Goal: Task Accomplishment & Management: Manage account settings

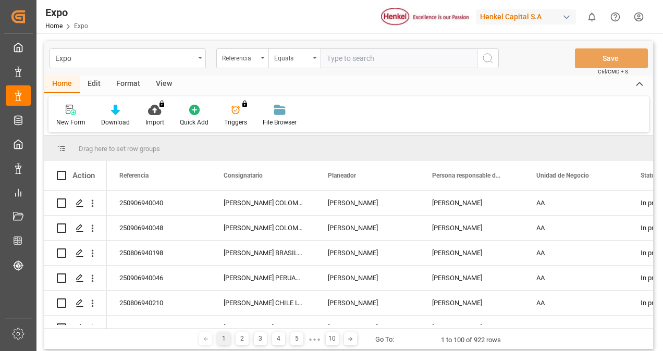
paste input "250806940209"
type input "250806940209"
click at [485, 63] on icon "search button" at bounding box center [487, 58] width 13 height 13
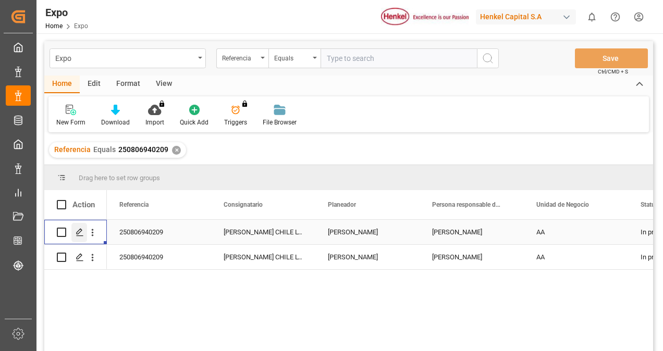
click at [76, 229] on icon "Press SPACE to select this row." at bounding box center [80, 232] width 8 height 8
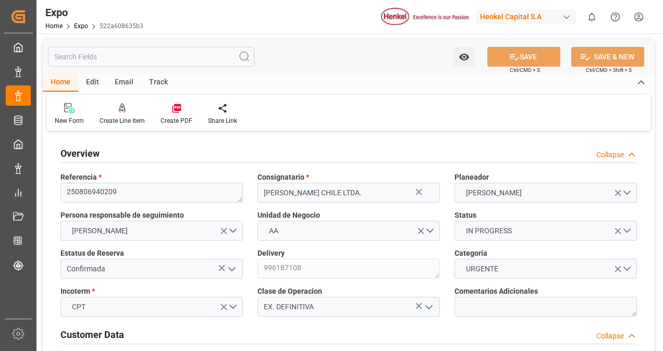
type input "11129.877"
type input "6851.52"
type input "18"
type input "9946843"
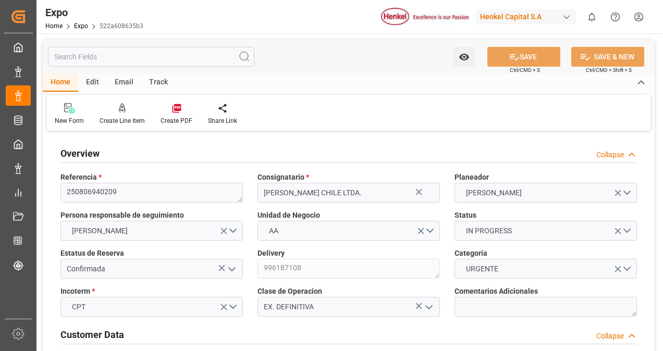
type input "MXZLO"
type input "CLSAI"
type input "9946843"
type input "[DATE]"
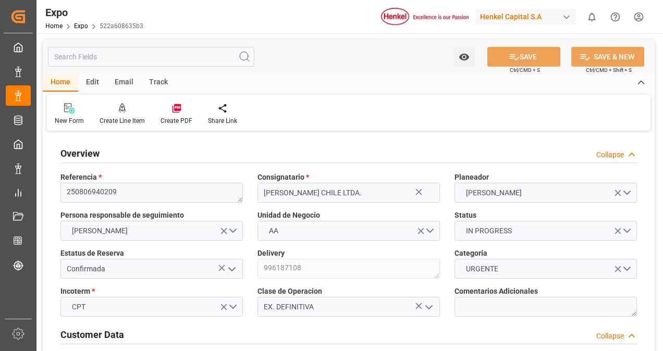
type input "[DATE]"
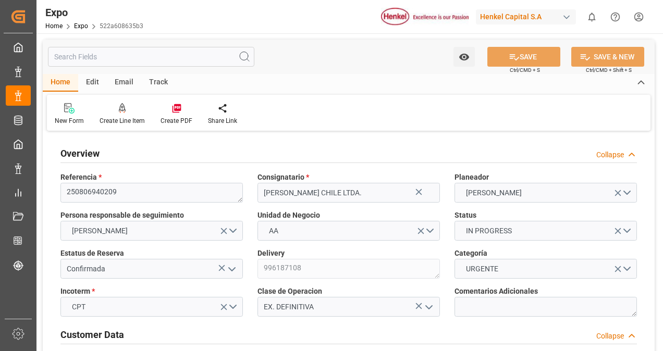
type input "[DATE] 00:00"
type input "[DATE]"
type input "[DATE] 00:17"
type input "[DATE]"
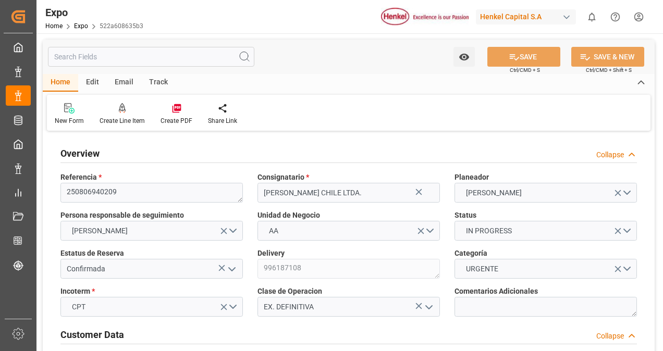
type input "[DATE]"
type input "[DATE] 21:00"
type input "[DATE] 00:00"
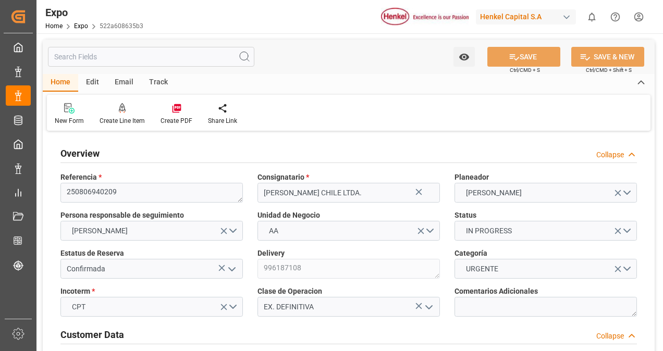
type input "[DATE] 13:42"
type input "[DATE] 14:00"
type input "[DATE] 00:00"
type input "[DATE] 17:08"
type input "[DATE] 11:38"
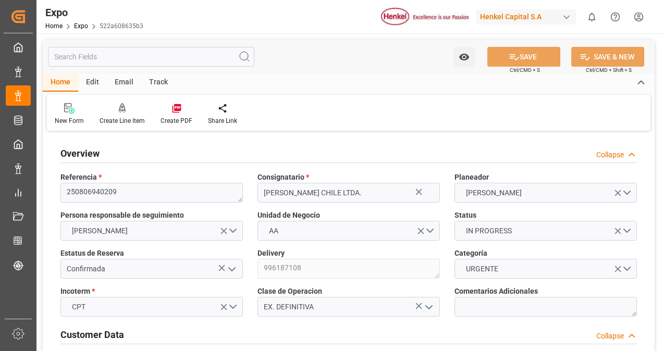
type input "[DATE] 02:07"
type input "[DATE] 22:00"
type input "[DATE] 14:27"
type input "[DATE] 14:00"
type input "[DATE] 10:18"
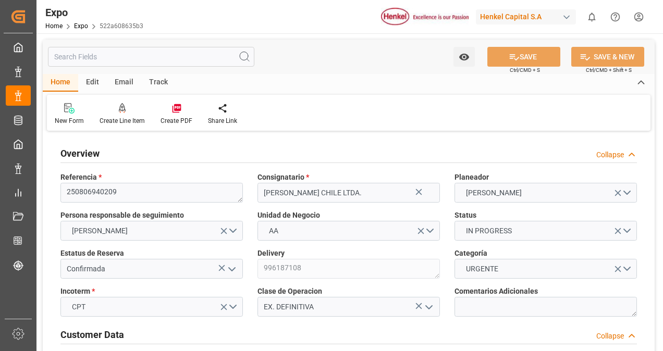
type input "[DATE] 10:18"
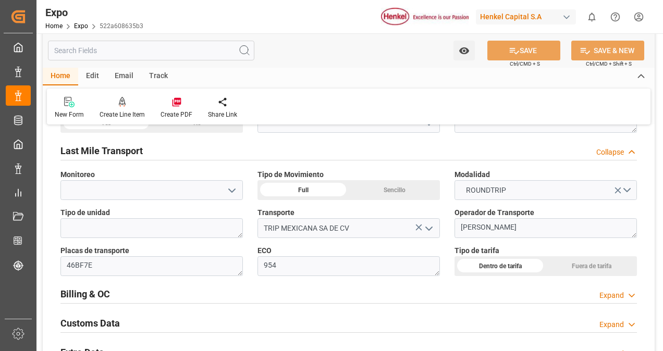
scroll to position [1627, 0]
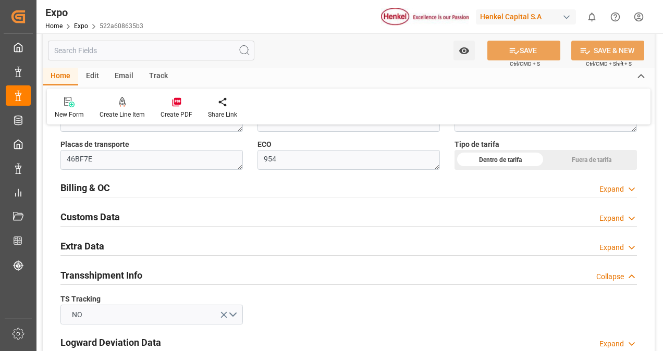
click at [268, 178] on div "Billing & OC Expand" at bounding box center [348, 187] width 576 height 20
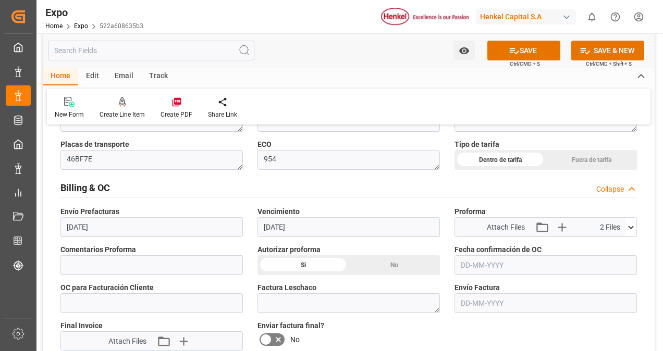
click at [497, 272] on input "text" at bounding box center [545, 265] width 182 height 20
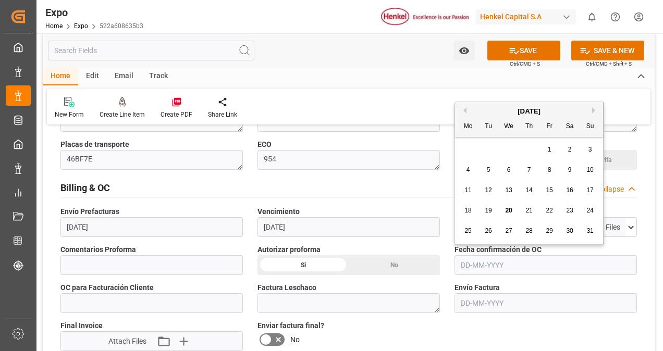
click at [511, 211] on span "20" at bounding box center [508, 210] width 7 height 7
type input "[DATE]"
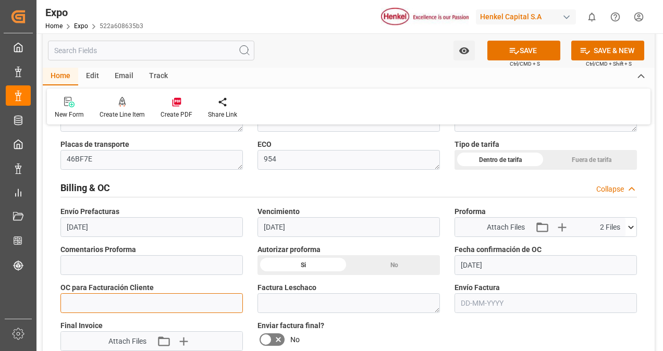
click at [70, 300] on input "text" at bounding box center [151, 303] width 182 height 20
paste input "4578515785"
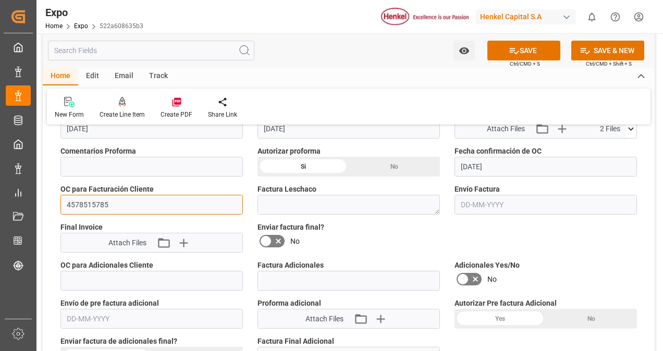
scroll to position [1735, 0]
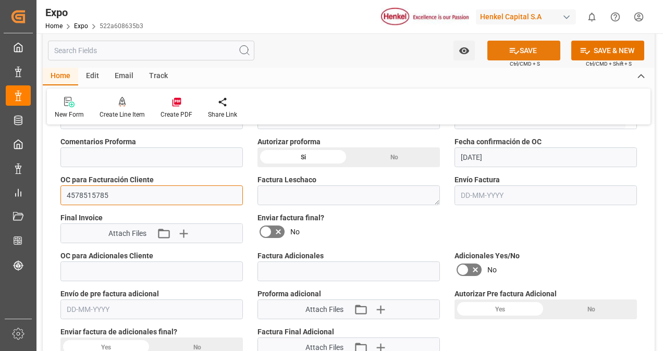
type input "4578515785"
click at [529, 51] on button "SAVE" at bounding box center [523, 51] width 73 height 20
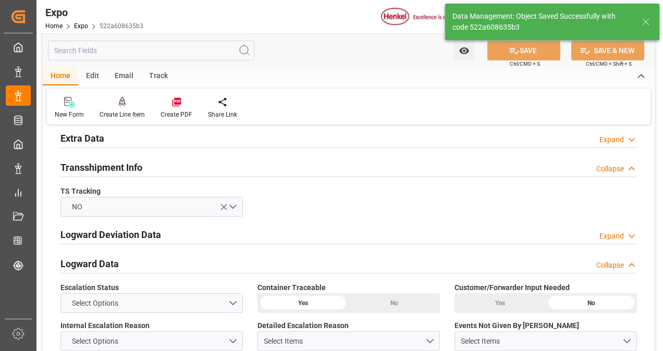
type textarea "[PERSON_NAME]"
type input "[DATE] 20:28"
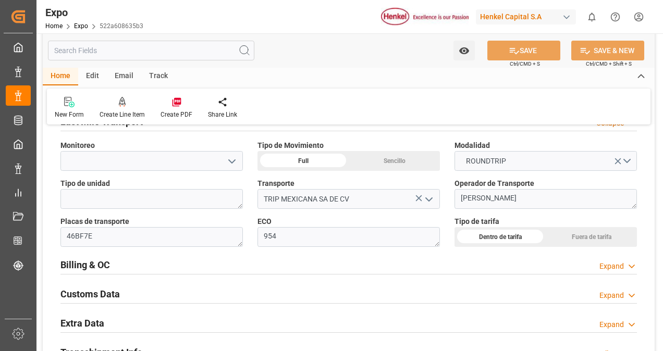
scroll to position [1544, 0]
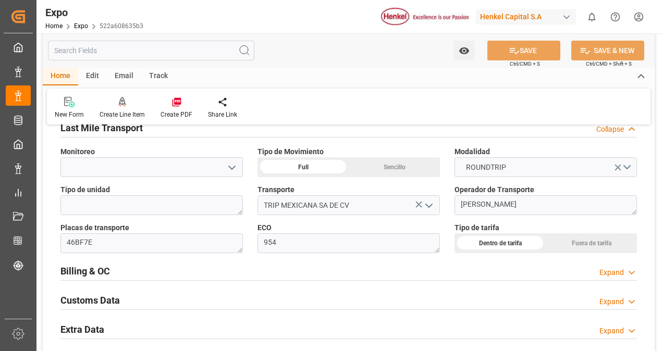
click at [269, 276] on div "Billing & OC Expand" at bounding box center [348, 271] width 576 height 20
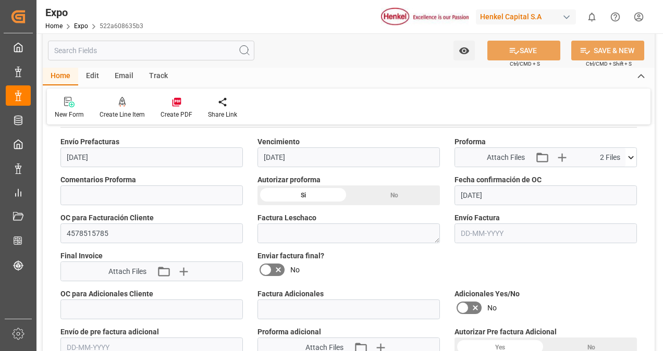
scroll to position [1698, 0]
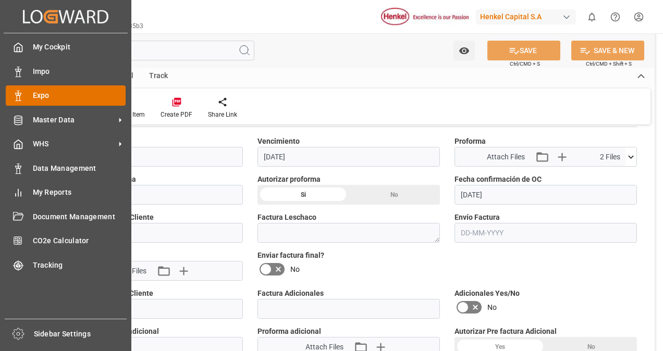
click at [60, 93] on span "Expo" at bounding box center [79, 95] width 93 height 11
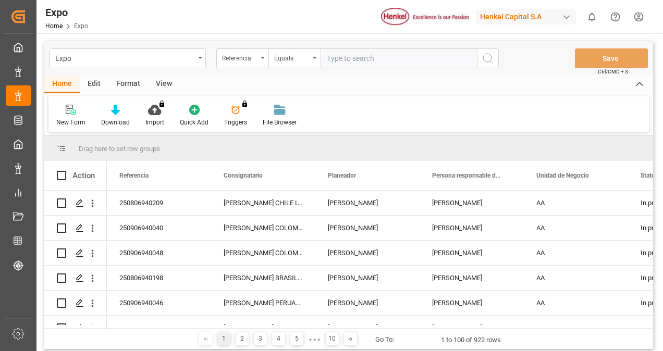
click at [330, 59] on input "text" at bounding box center [398, 58] width 156 height 20
type input "250806940210"
click at [491, 56] on icon "search button" at bounding box center [487, 58] width 13 height 13
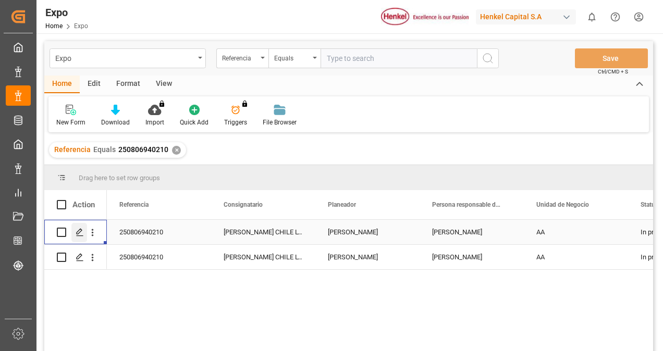
click at [75, 227] on div "Press SPACE to select this row." at bounding box center [79, 232] width 16 height 19
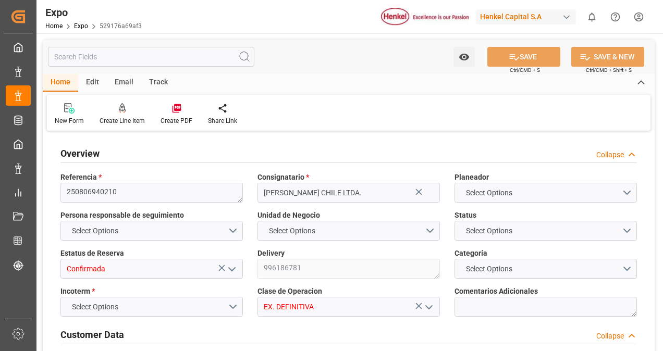
type input "15200"
type input "15953.6"
type input "20"
type input "9946843"
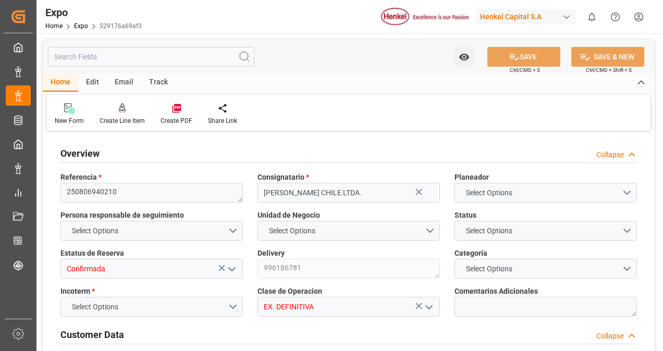
type input "MXZLO"
type input "CLSAI"
type input "9946843"
type input "[DATE]"
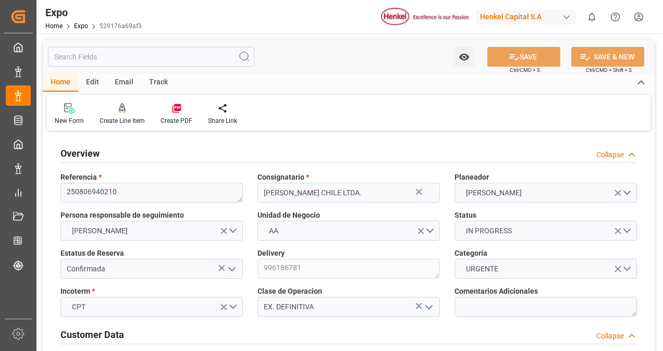
type input "[DATE]"
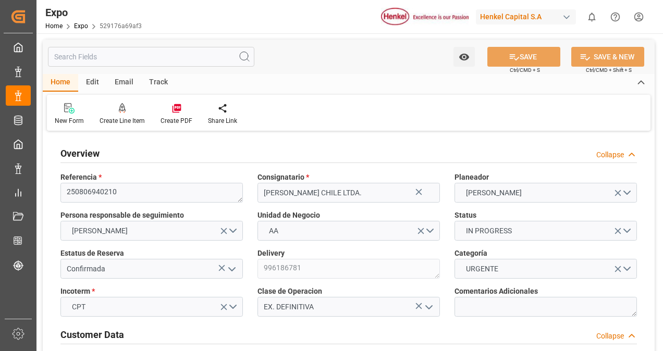
type input "[DATE] 00:00"
type input "[DATE]"
type input "[DATE] 23:29"
type input "[DATE]"
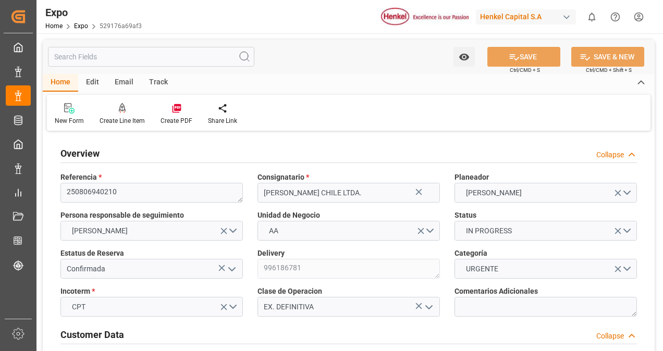
type input "[DATE]"
type input "[DATE] 21:00"
type input "[DATE] 00:00"
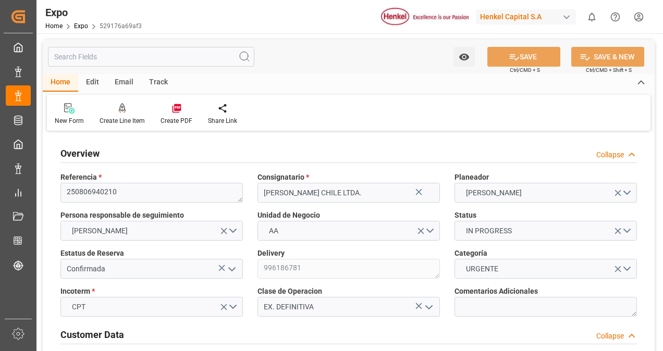
type input "[DATE] 13:42"
type input "[DATE] 14:00"
type input "[DATE] 00:00"
type input "[DATE]"
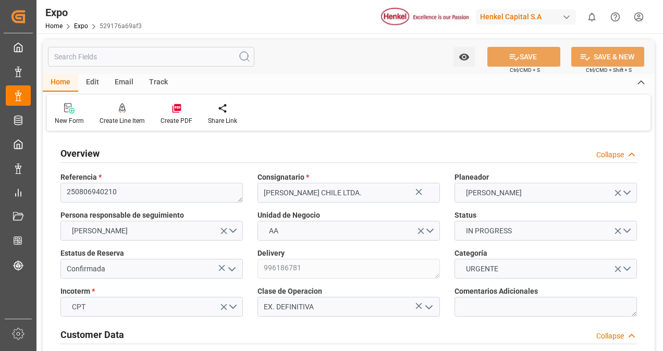
type input "[DATE] 18:24"
type input "[DATE] 11:17"
type input "[DATE] 02:16"
type input "[DATE] 22:00"
type input "[DATE] 14:27"
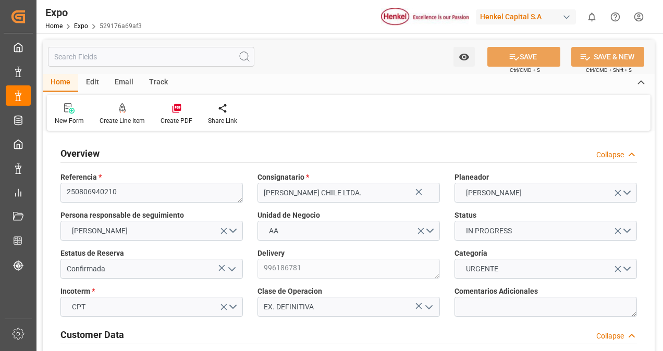
type input "[DATE] 14:00"
type input "[DATE] 10:18"
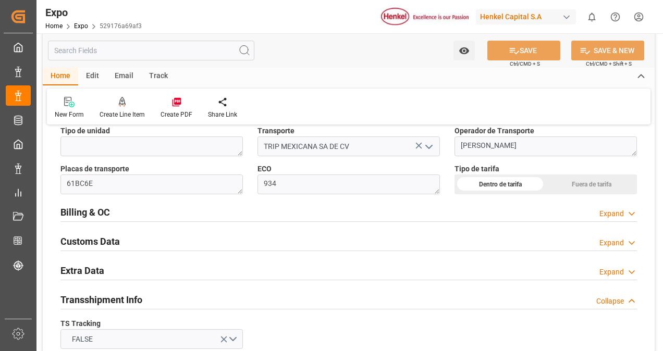
scroll to position [1603, 0]
click at [152, 208] on div "Billing & OC Expand" at bounding box center [348, 211] width 576 height 20
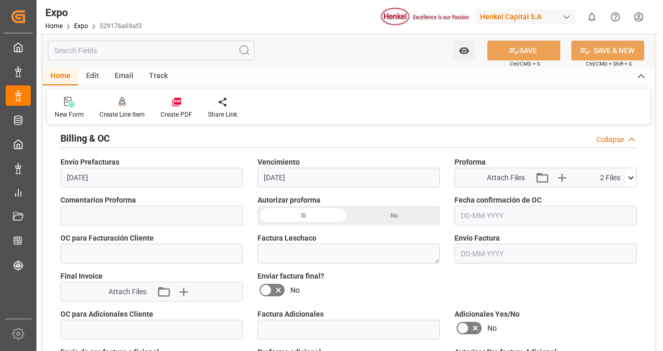
scroll to position [1682, 0]
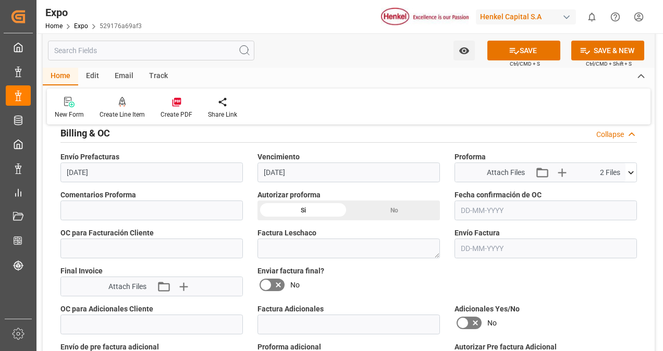
click at [502, 208] on input "text" at bounding box center [545, 211] width 182 height 20
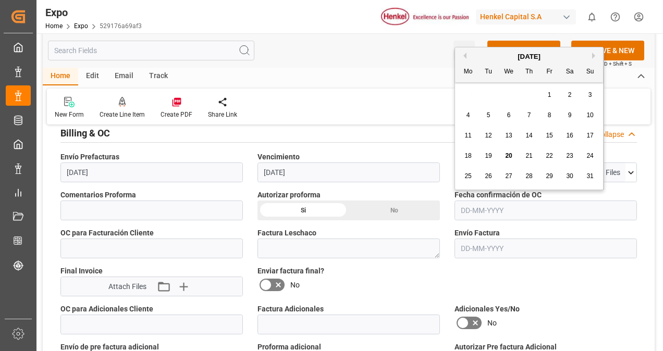
click at [508, 151] on div "20" at bounding box center [508, 156] width 13 height 13
type input "[DATE]"
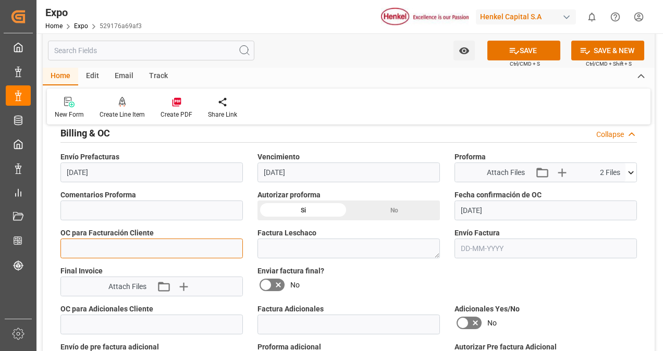
click at [147, 249] on input "text" at bounding box center [151, 249] width 182 height 20
paste input "4578515790"
type input "4578515790"
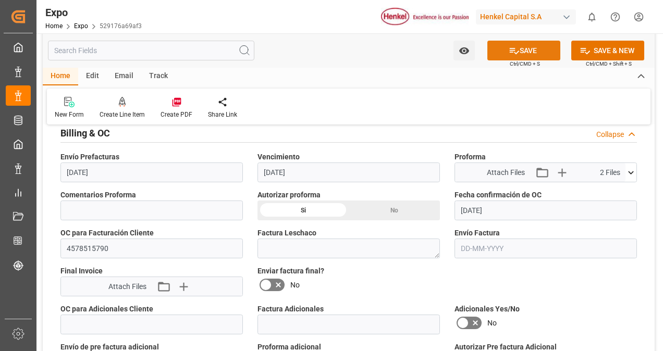
click at [522, 50] on button "SAVE" at bounding box center [523, 51] width 73 height 20
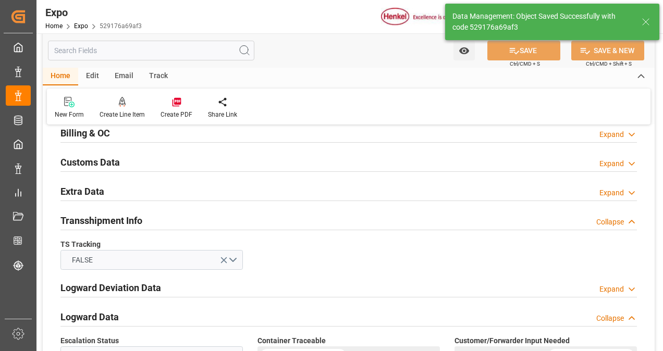
type textarea "[PERSON_NAME]"
type input "[DATE] 20:29"
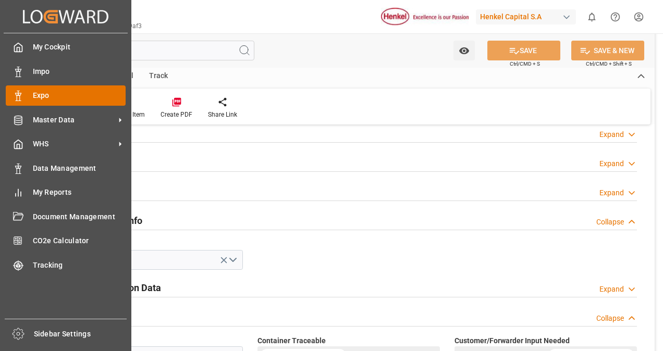
click at [73, 97] on span "Expo" at bounding box center [79, 95] width 93 height 11
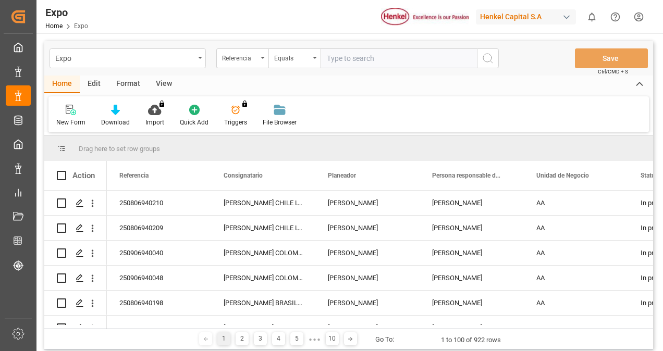
click at [356, 57] on input "text" at bounding box center [398, 58] width 156 height 20
type input "250706940165"
click at [486, 56] on icon "search button" at bounding box center [487, 58] width 13 height 13
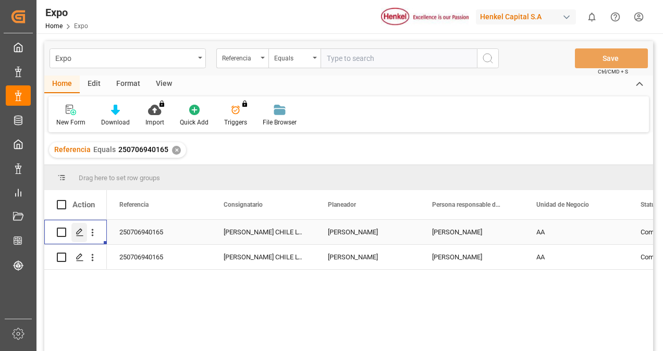
click at [76, 229] on icon "Press SPACE to select this row." at bounding box center [80, 232] width 8 height 8
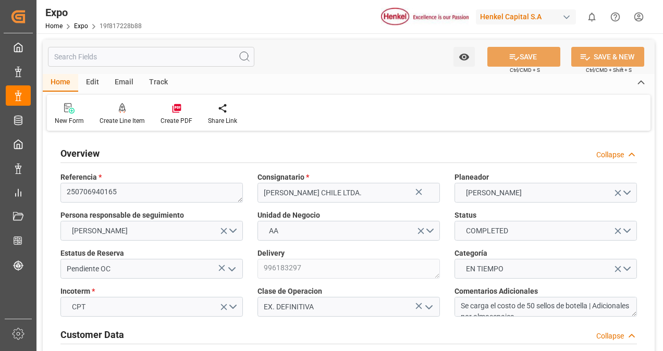
type input "15200"
type input "15953.6"
type input "20"
type input "9857171"
type input "9947110"
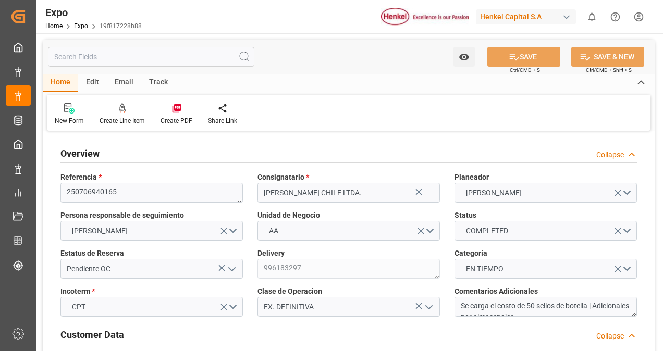
type input "9857171"
type input "MXZLO"
type input "CLSAI"
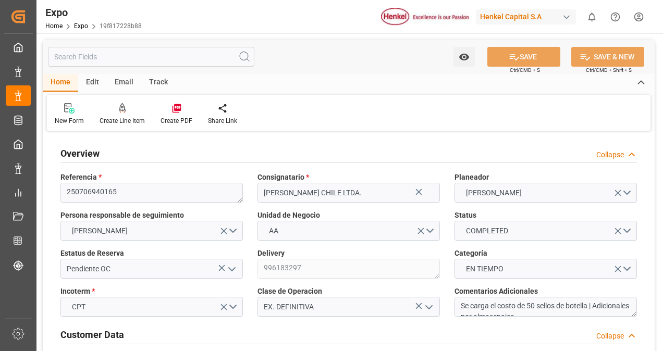
type input "9857171"
type input "[DATE]"
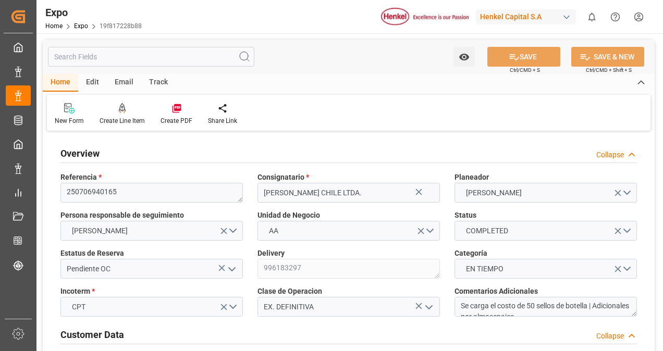
type input "[DATE]"
type input "[DATE] 00:00"
type input "[DATE]"
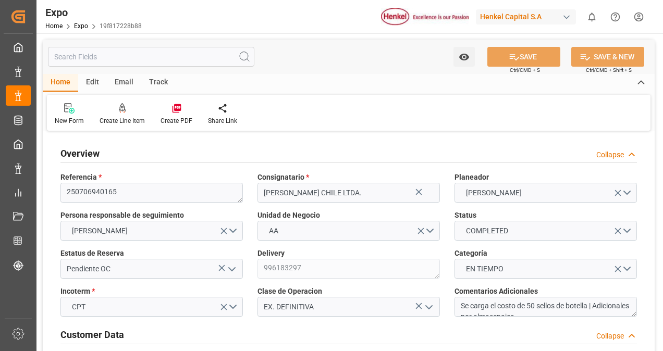
type input "[DATE] 01:56"
type input "[DATE]"
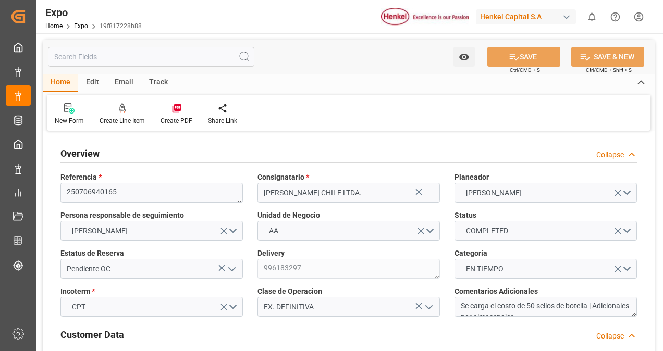
type input "[DATE]"
type input "[DATE] 23:01"
type input "[DATE] 00:00"
type input "[DATE] 04:54"
type input "[DATE] 08:00"
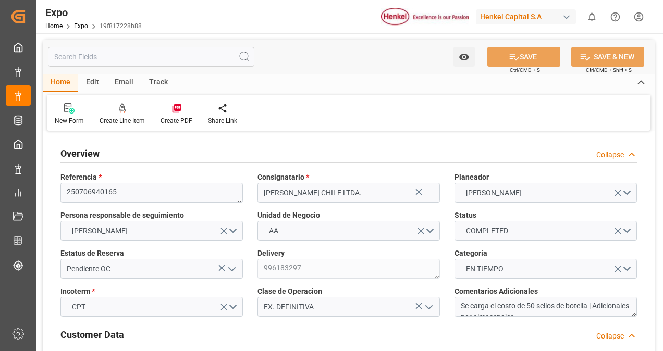
type input "[DATE] 00:00"
type input "[DATE] 16:00"
type input "[DATE] 18:36"
type input "[DATE] 09:59"
type input "[DATE] 19:08"
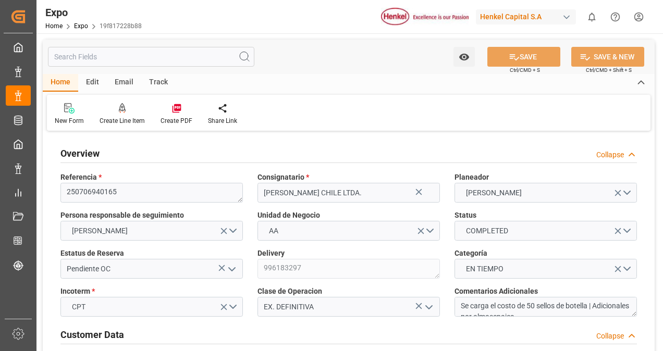
type input "[DATE] 00:01"
type input "[DATE] 04:19"
type input "[DATE] 08:00"
type input "[DATE] 15:59"
type input "[DATE] 12:17"
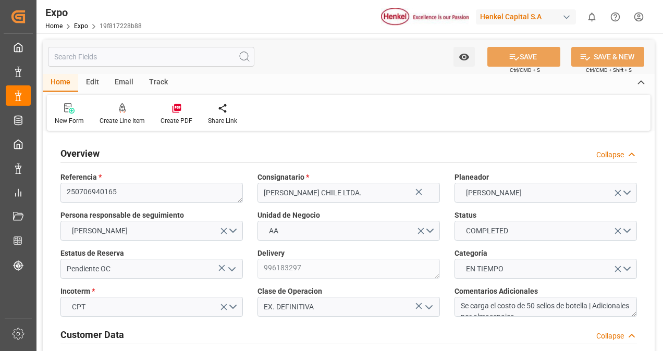
type input "[DATE] 16:00"
type input "[DATE] 01:48"
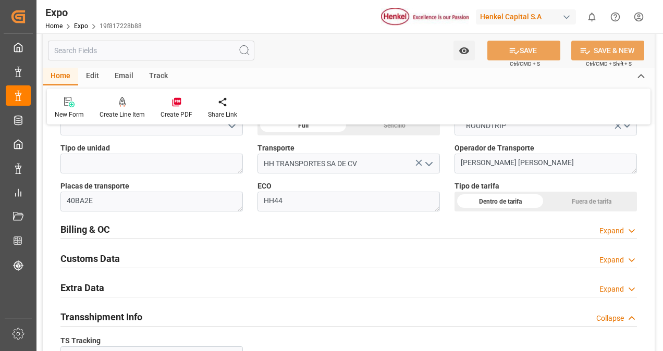
scroll to position [1587, 0]
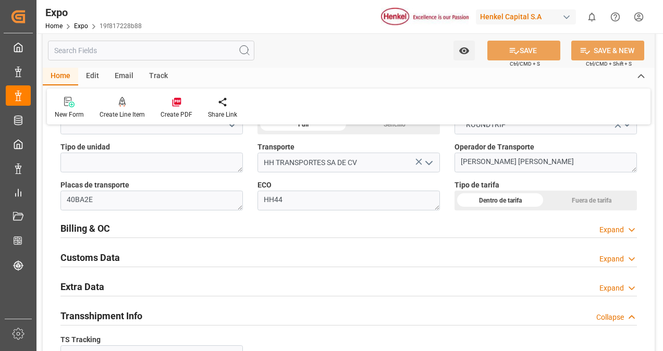
click at [333, 225] on div "Billing & OC Expand" at bounding box center [348, 228] width 576 height 20
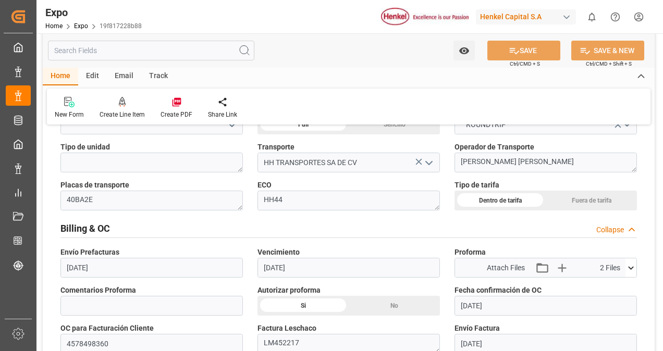
click at [152, 67] on div "Si" at bounding box center [105, 57] width 91 height 20
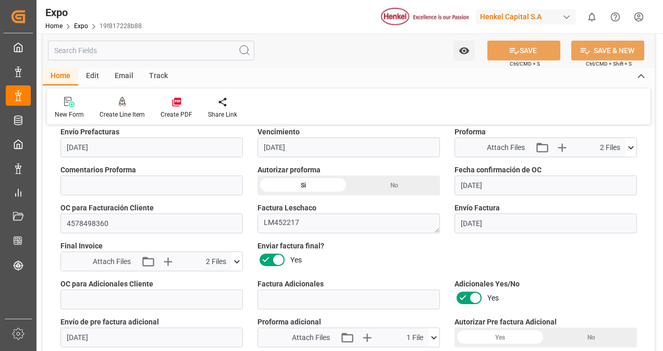
scroll to position [1742, 0]
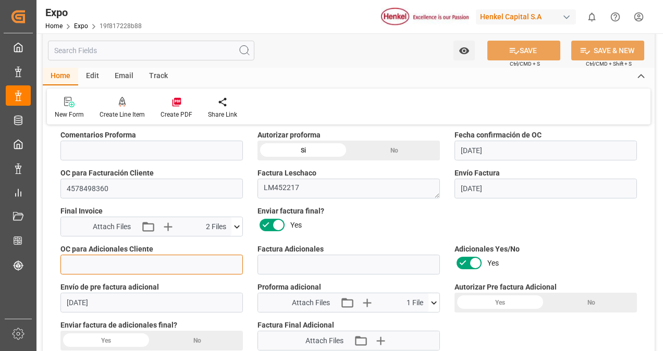
click at [175, 264] on input "text" at bounding box center [151, 265] width 182 height 20
paste input "4578515800"
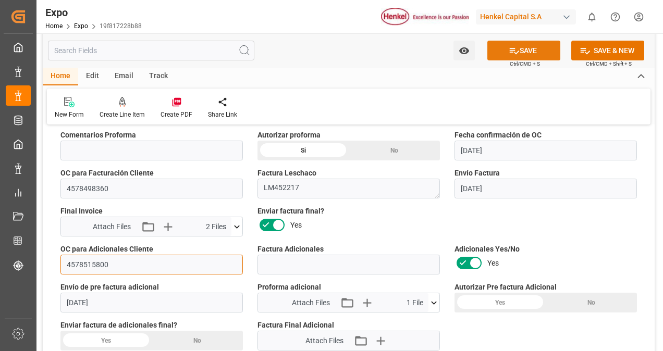
type input "4578515800"
click at [528, 46] on button "SAVE" at bounding box center [523, 51] width 73 height 20
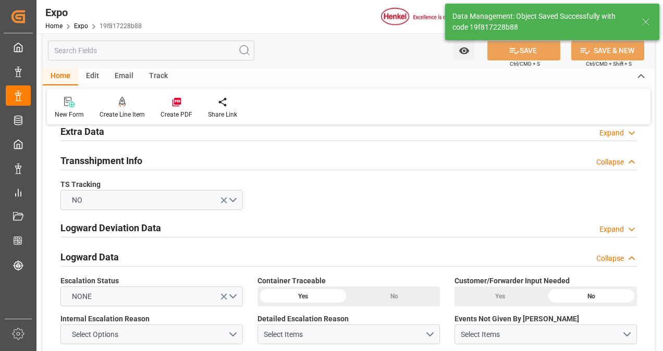
type textarea "[PERSON_NAME]"
type input "[DATE] 20:31"
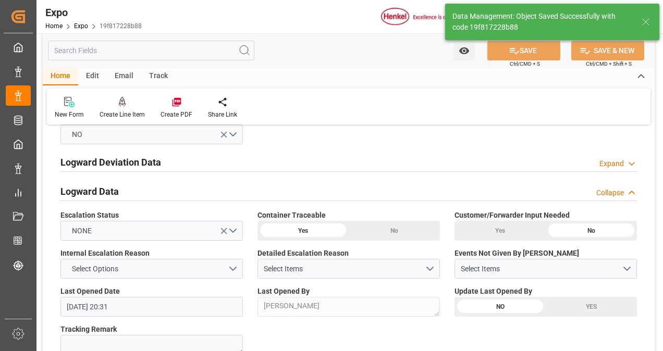
scroll to position [1810, 0]
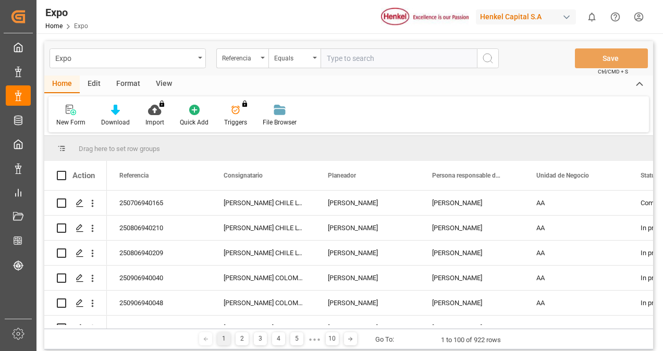
click at [373, 52] on input "text" at bounding box center [398, 58] width 156 height 20
paste input "250306940126"
type input "250306940126"
click at [491, 58] on circle "search button" at bounding box center [487, 58] width 8 height 8
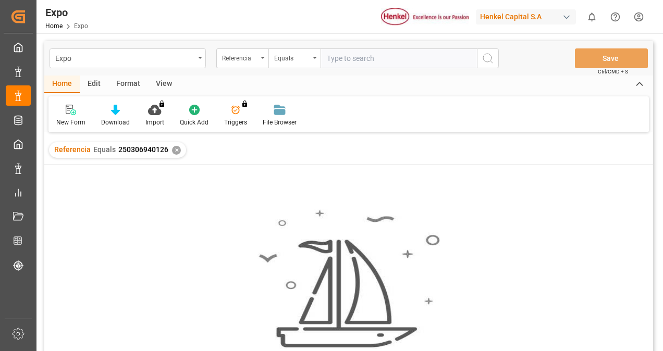
click at [174, 149] on div "✕" at bounding box center [176, 150] width 9 height 9
